Goal: Check status: Check status

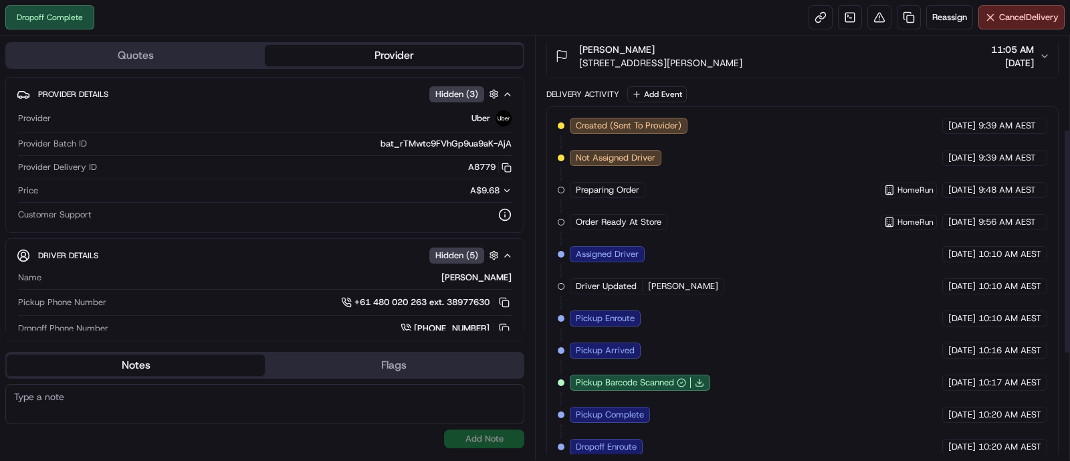
scroll to position [125, 0]
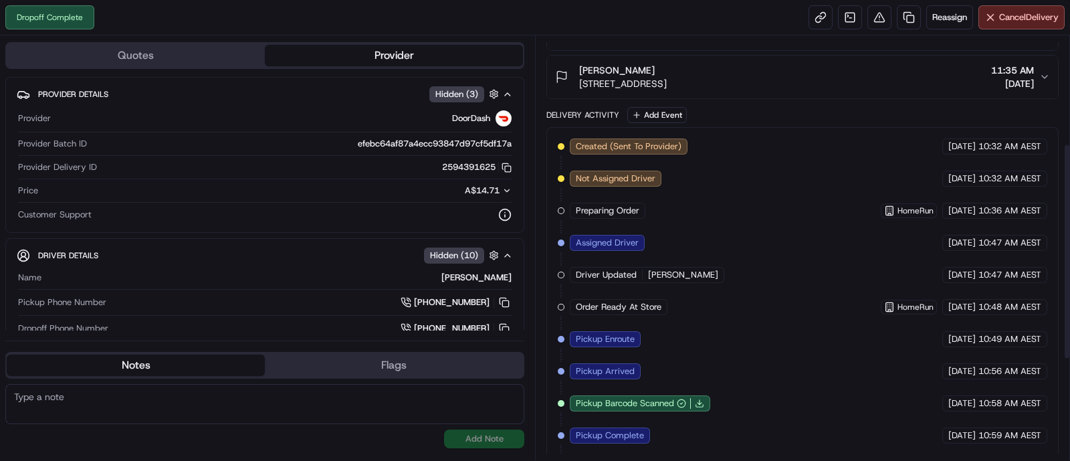
scroll to position [408, 0]
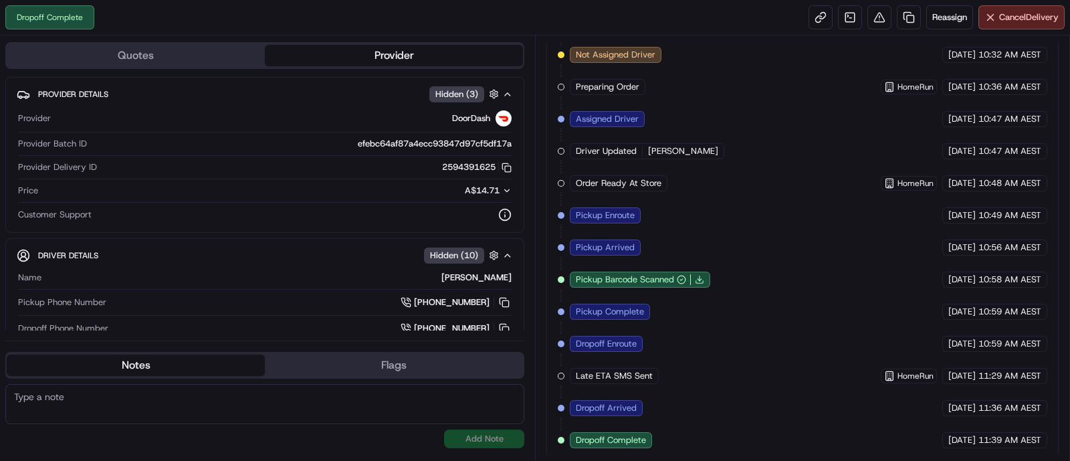
click at [855, 368] on span "11:39 AM AEST" at bounding box center [1009, 440] width 63 height 12
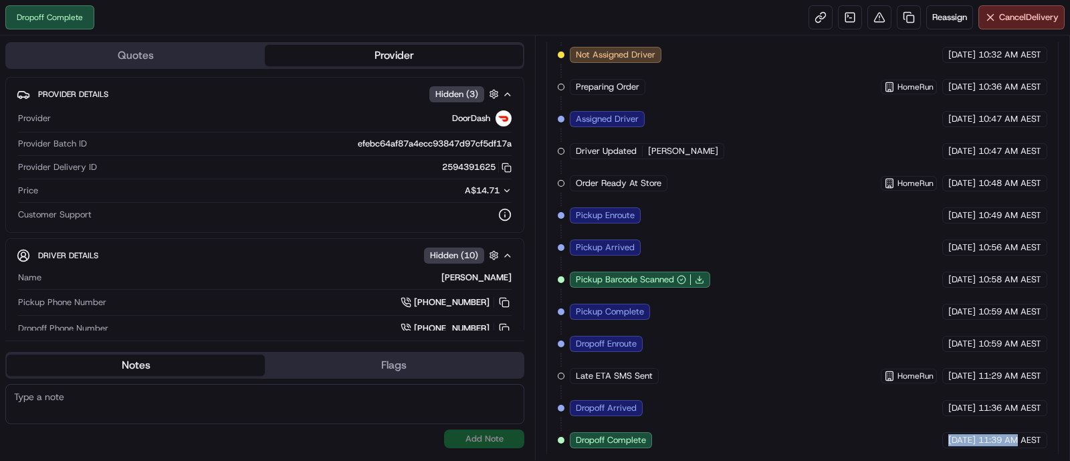
drag, startPoint x: 1008, startPoint y: 429, endPoint x: 918, endPoint y: 435, distance: 90.5
click at [855, 368] on div "[DATE] 11:39 AM AEST" at bounding box center [994, 440] width 105 height 16
copy div "[DATE] 11:39 AM"
